Goal: Information Seeking & Learning: Learn about a topic

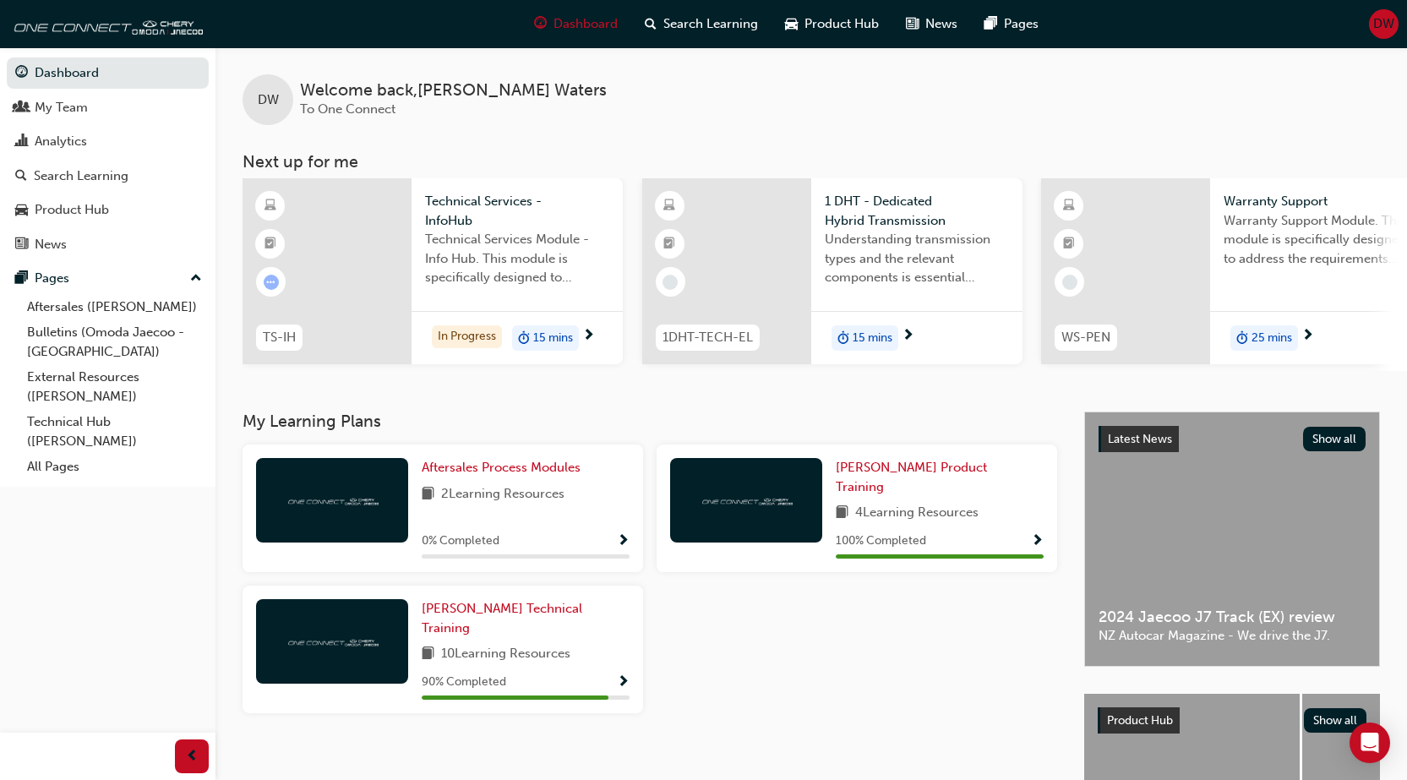
click at [452, 203] on span "Technical Services - InfoHub" at bounding box center [517, 211] width 184 height 38
click at [582, 601] on span "[PERSON_NAME] Technical Training" at bounding box center [502, 618] width 161 height 35
